Goal: Task Accomplishment & Management: Manage account settings

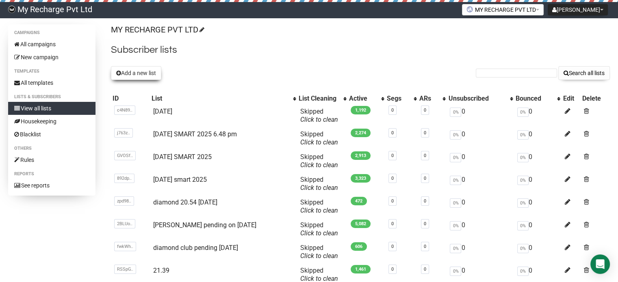
click at [150, 73] on button "Add a new list" at bounding box center [136, 73] width 50 height 14
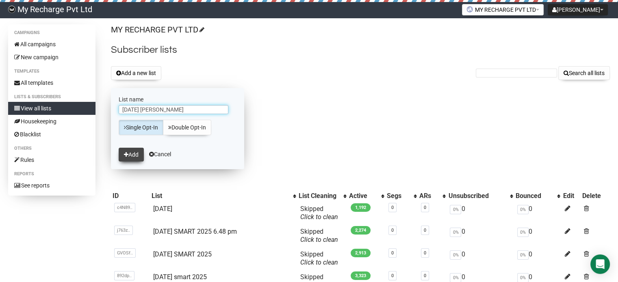
type input "[DATE] [PERSON_NAME]"
click at [136, 152] on button "Add" at bounding box center [131, 155] width 25 height 14
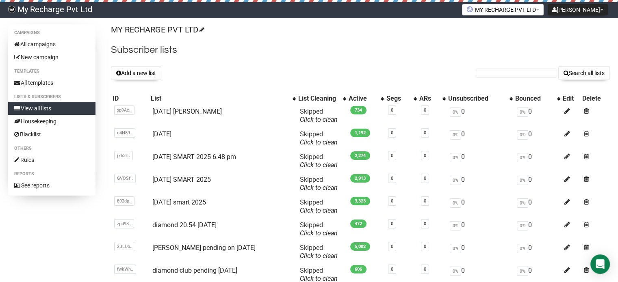
click at [152, 80] on div "MY RECHARGE PVT LTD Subscriber lists Add a new list Search all lists List name …" at bounding box center [360, 194] width 499 height 340
click at [147, 74] on button "Add a new list" at bounding box center [136, 73] width 50 height 14
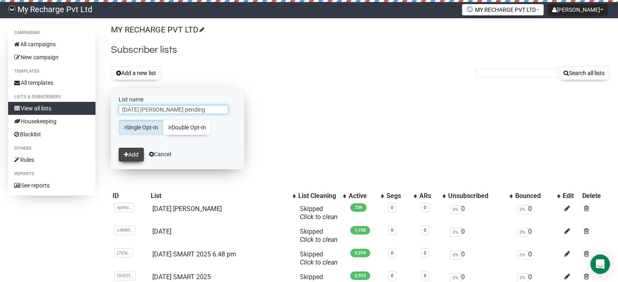
type input "[DATE] [PERSON_NAME] pending"
click at [136, 150] on button "Add" at bounding box center [131, 155] width 25 height 14
